Goal: Transaction & Acquisition: Purchase product/service

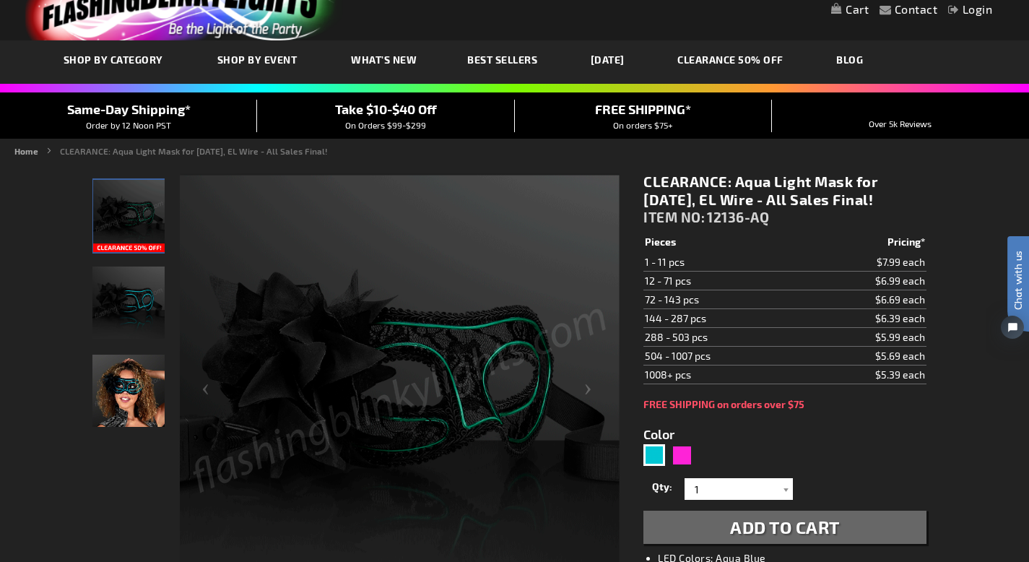
click at [126, 407] on img "Woman model displaying Aqua EL Glow Wire Mardi Gras Light Up Mask" at bounding box center [128, 390] width 72 height 72
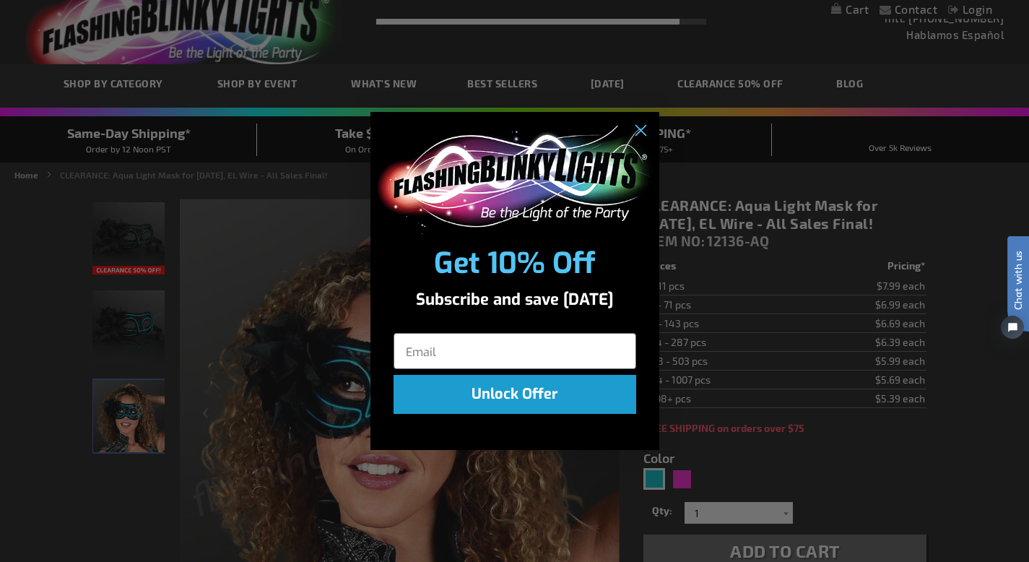
scroll to position [19, 0]
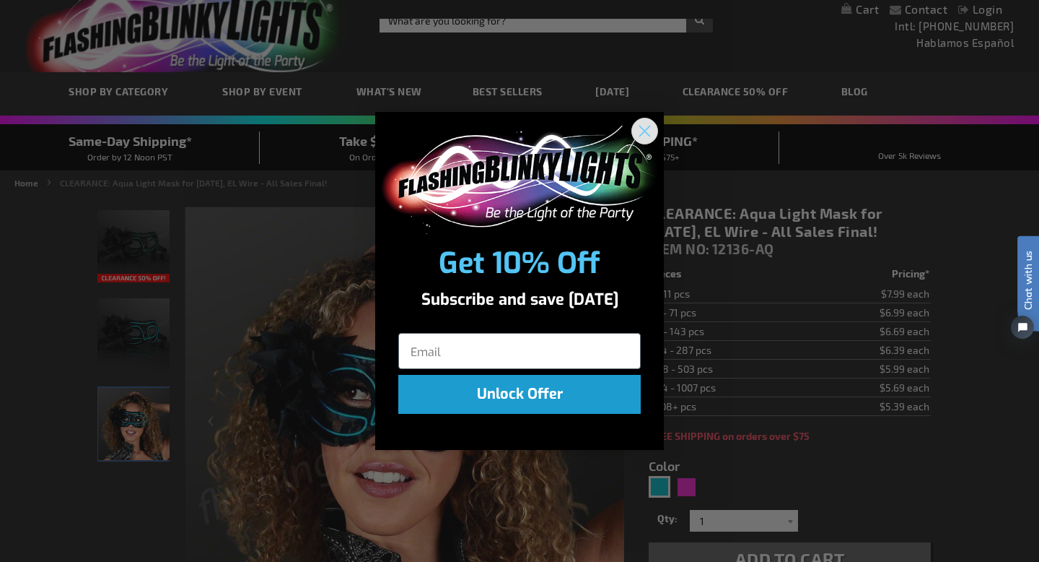
click at [642, 129] on circle "Close dialog" at bounding box center [645, 130] width 24 height 24
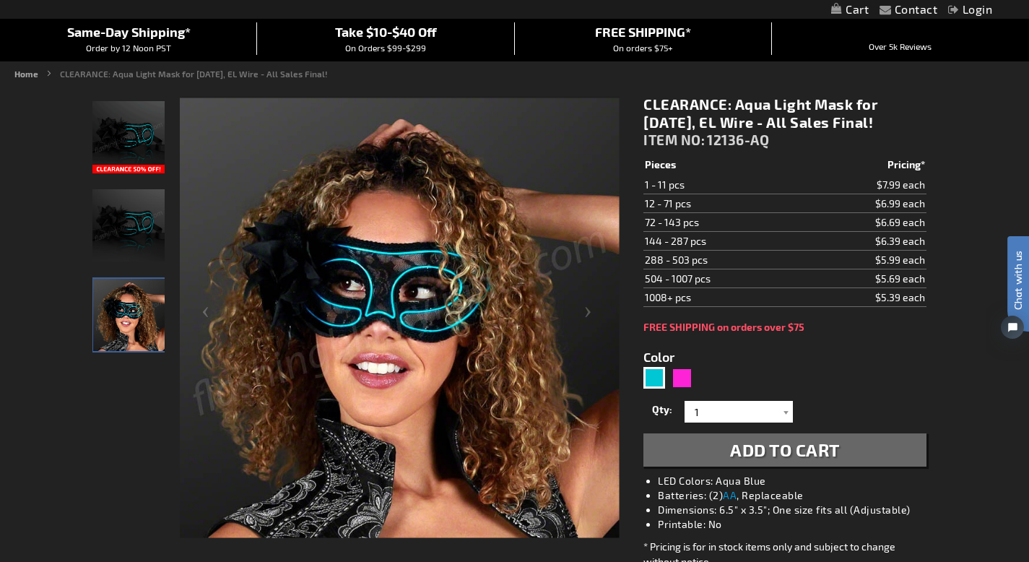
scroll to position [130, 0]
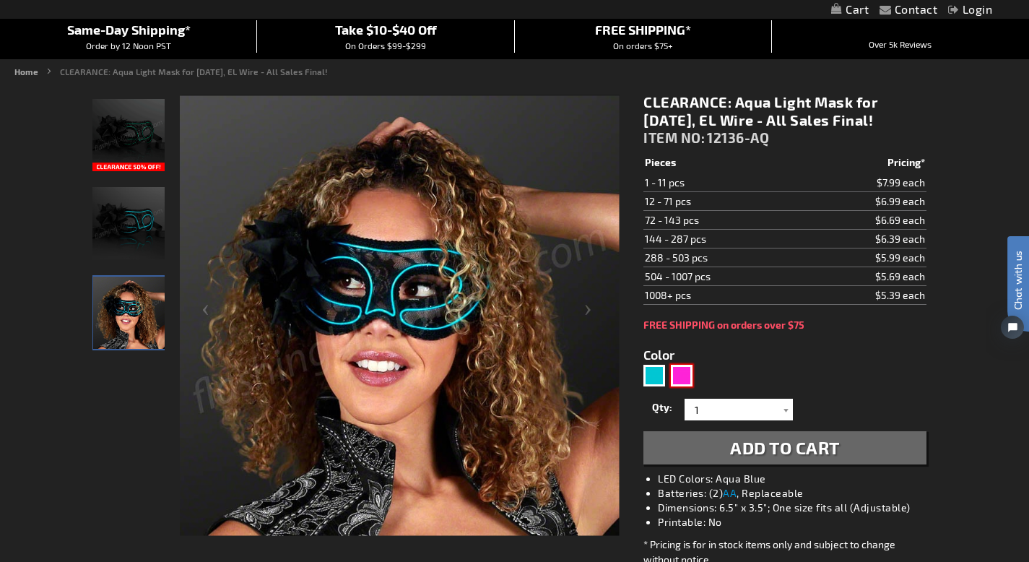
click at [681, 375] on div "Pink" at bounding box center [682, 375] width 22 height 22
type input "5639"
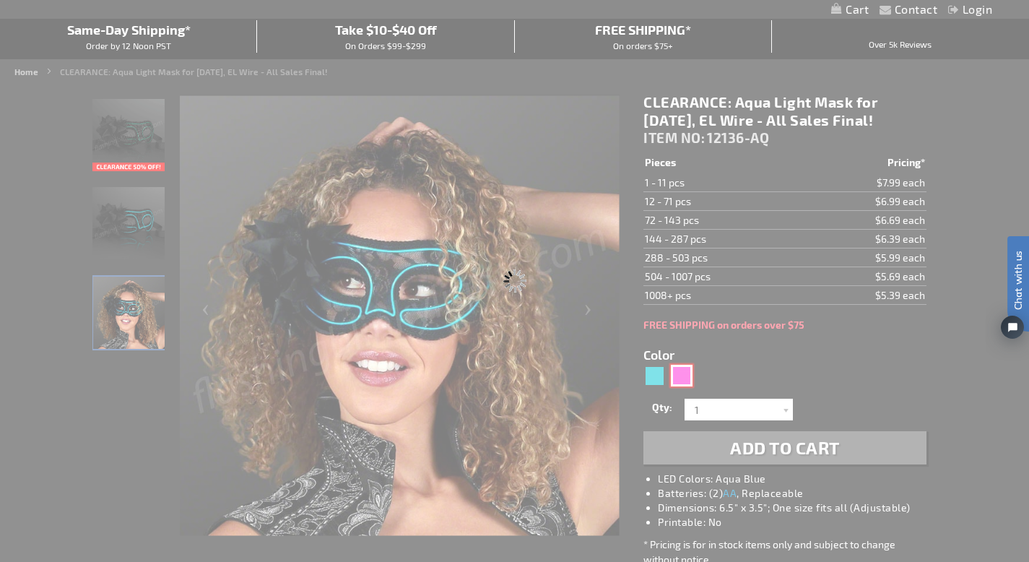
type input "12136-PK"
type input "Customize - CLEARANCE: Pink Light Mask for [DATE], EL Wire - All Sales Final! -…"
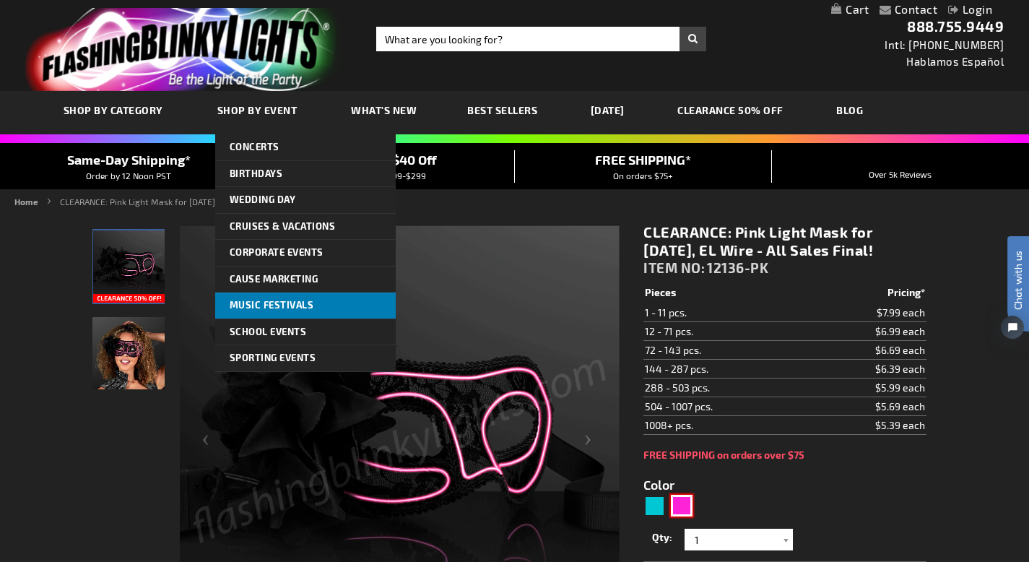
click at [318, 303] on link "Music Festivals" at bounding box center [305, 305] width 180 height 26
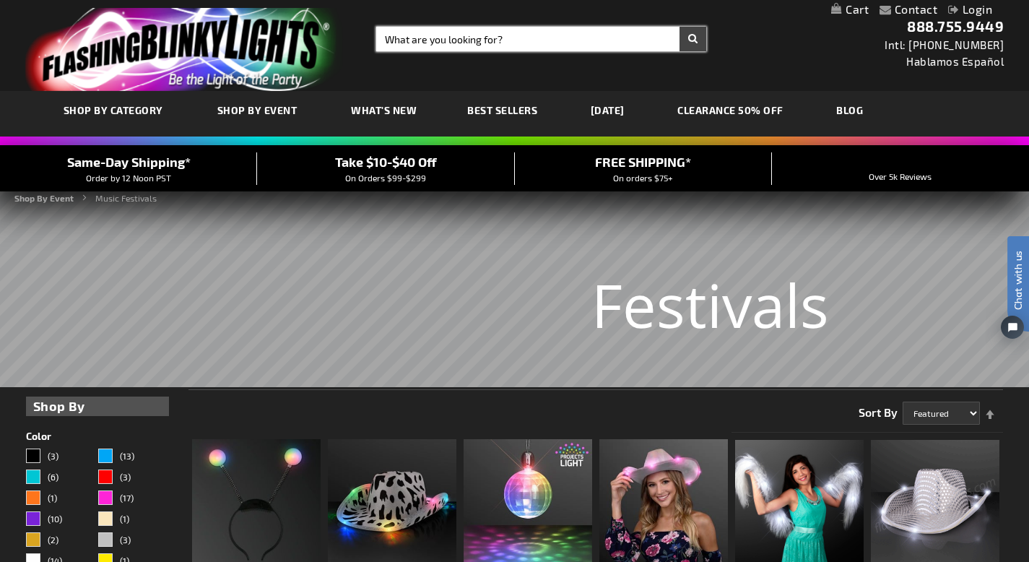
click at [533, 39] on input "Search" at bounding box center [541, 39] width 330 height 25
type input "mask"
click at [679, 27] on button "Search" at bounding box center [692, 39] width 27 height 25
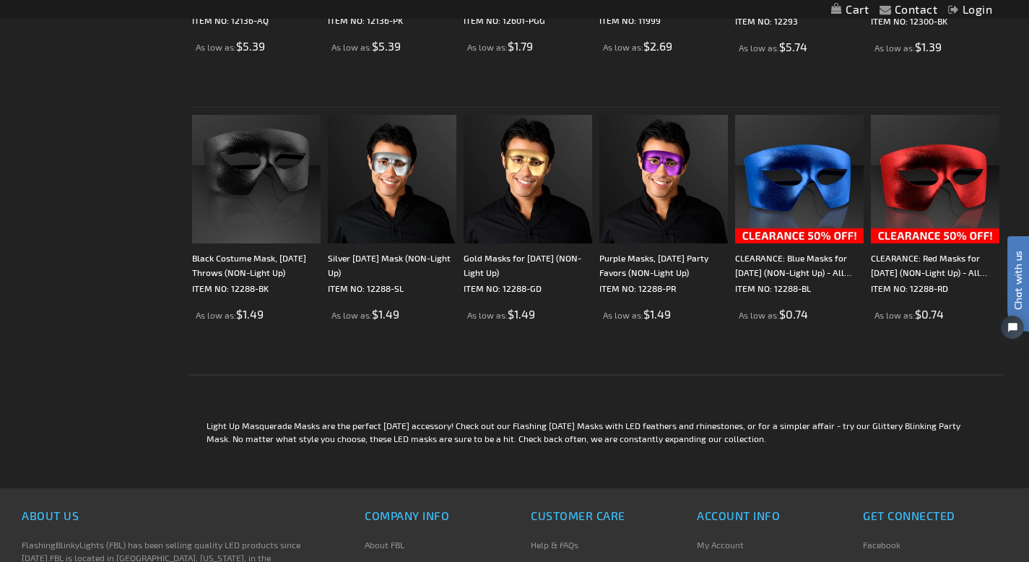
scroll to position [470, 0]
